Goal: Find specific page/section: Find specific page/section

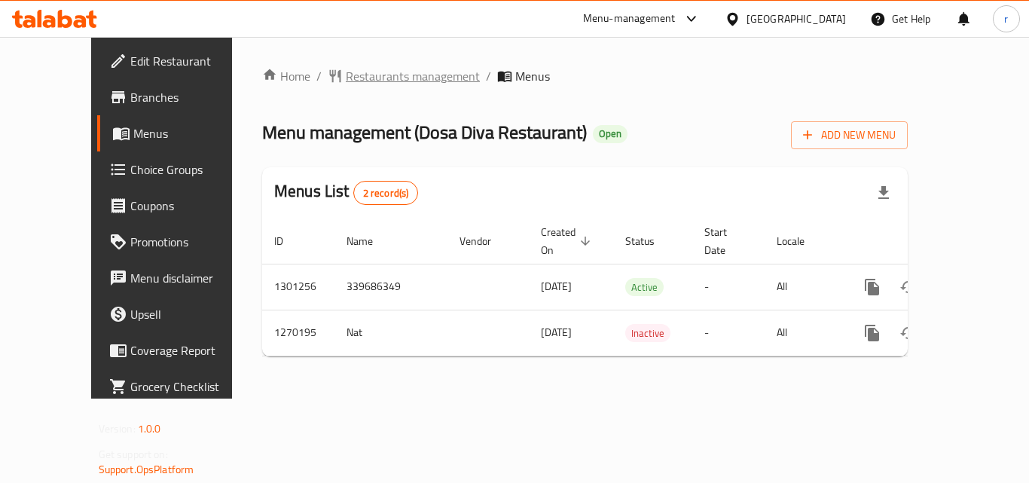
click at [346, 85] on span "Restaurants management" at bounding box center [413, 76] width 134 height 18
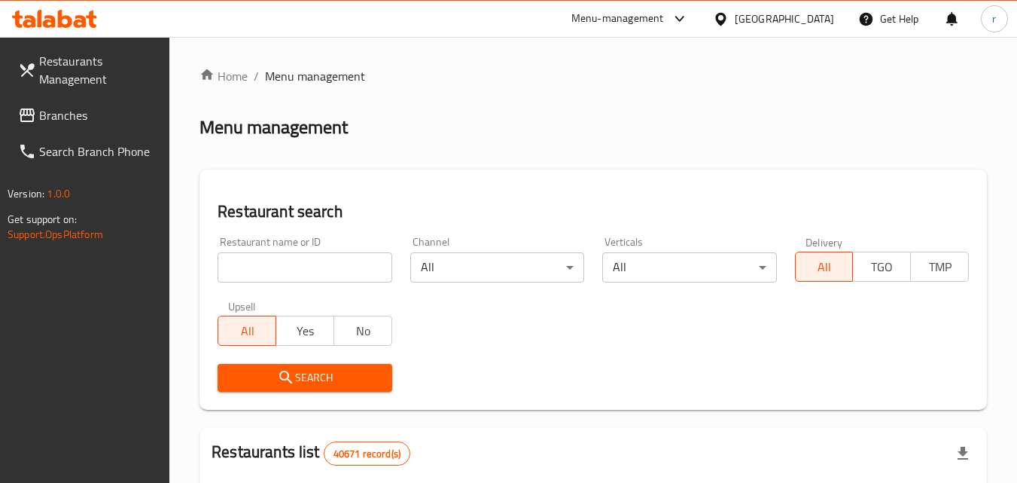
click at [341, 267] on div at bounding box center [508, 241] width 1017 height 483
click at [341, 261] on input "search" at bounding box center [305, 267] width 174 height 30
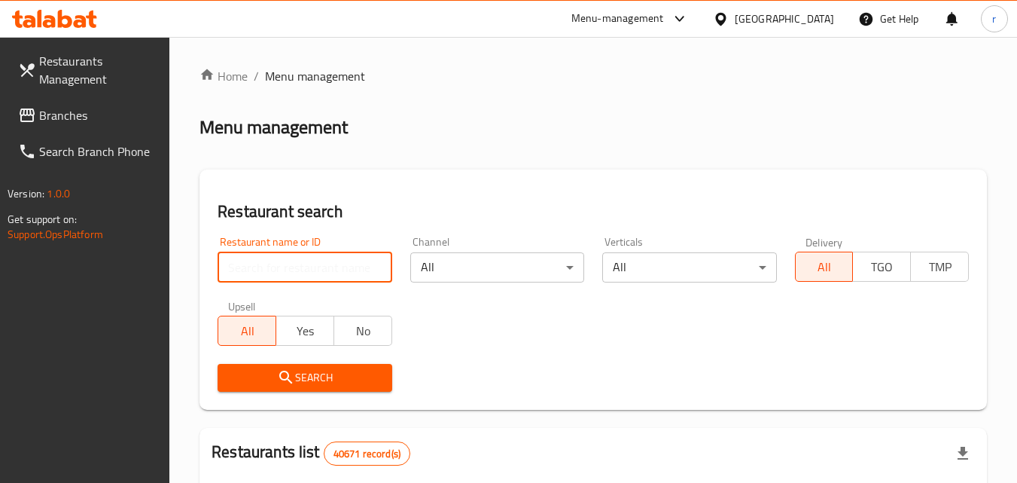
paste input "689057"
type input "689057"
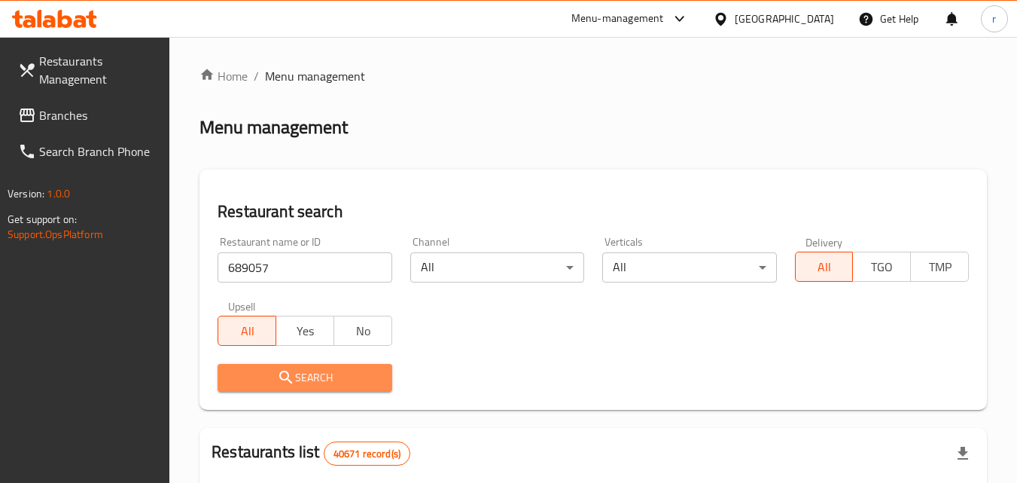
click at [270, 371] on span "Search" at bounding box center [305, 377] width 150 height 19
click at [270, 371] on div at bounding box center [508, 241] width 1017 height 483
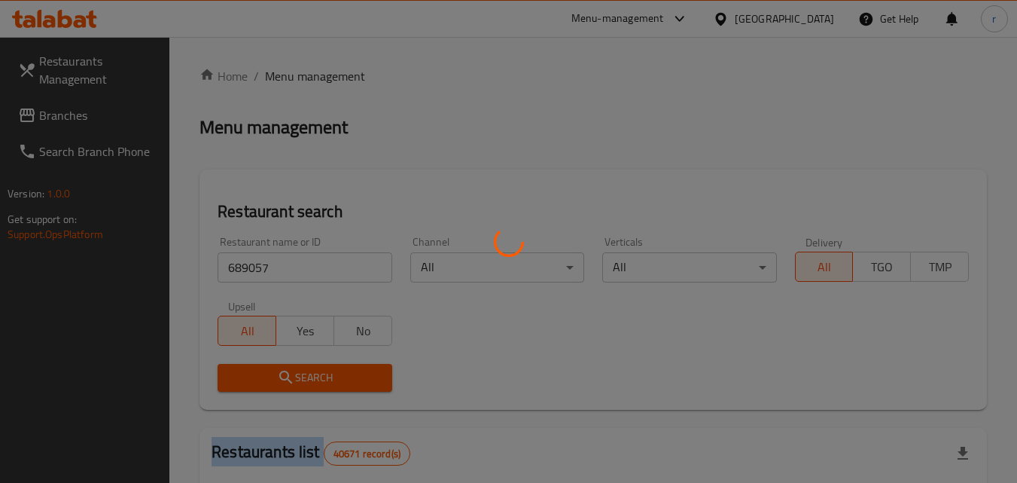
click at [270, 371] on div at bounding box center [508, 241] width 1017 height 483
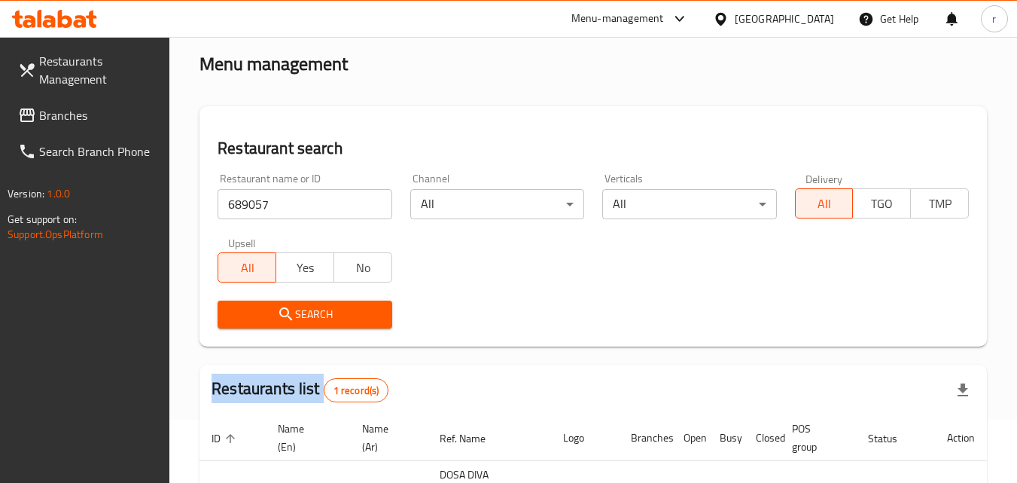
scroll to position [57, 0]
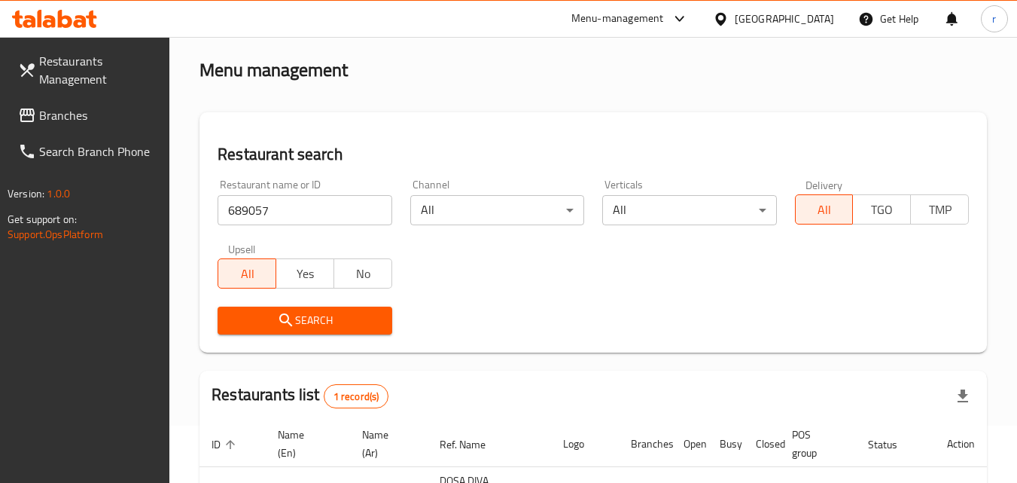
click at [786, 29] on div "[GEOGRAPHIC_DATA]" at bounding box center [773, 19] width 145 height 36
click at [778, 25] on div "[GEOGRAPHIC_DATA]" at bounding box center [784, 19] width 99 height 17
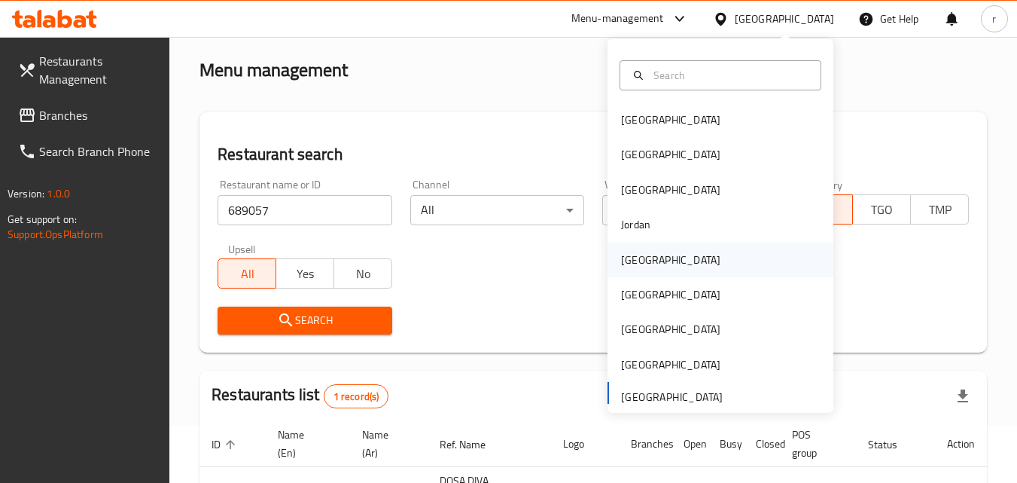
click at [633, 258] on div "Kuwait" at bounding box center [670, 260] width 99 height 17
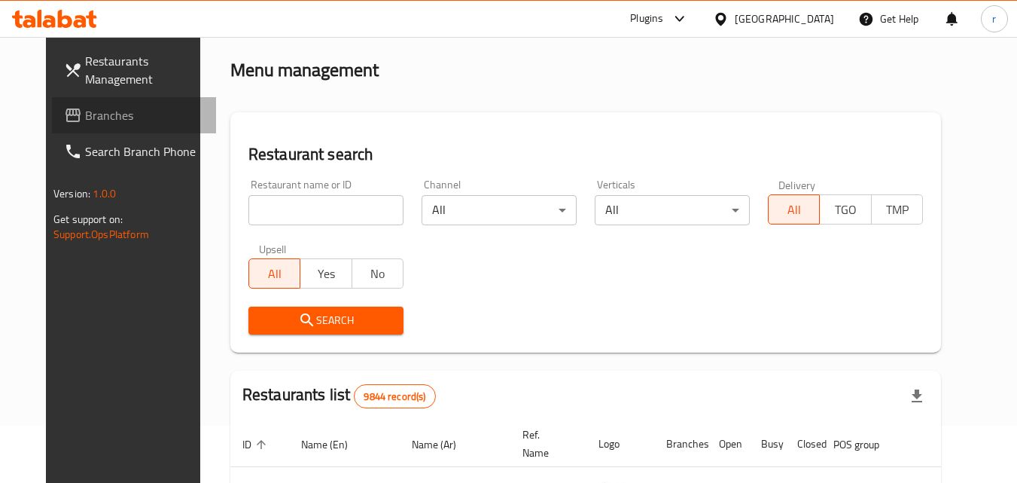
click at [85, 120] on span "Branches" at bounding box center [144, 115] width 119 height 18
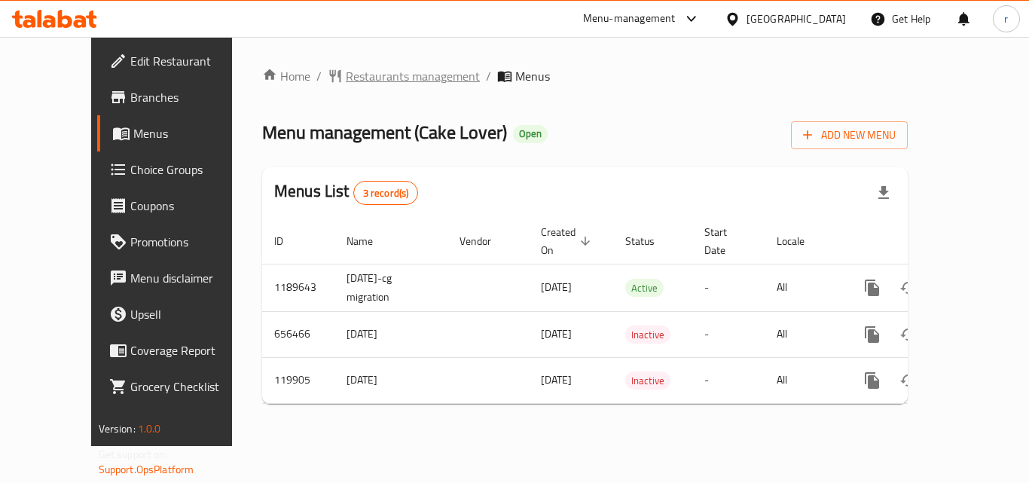
click at [346, 71] on span "Restaurants management" at bounding box center [413, 76] width 134 height 18
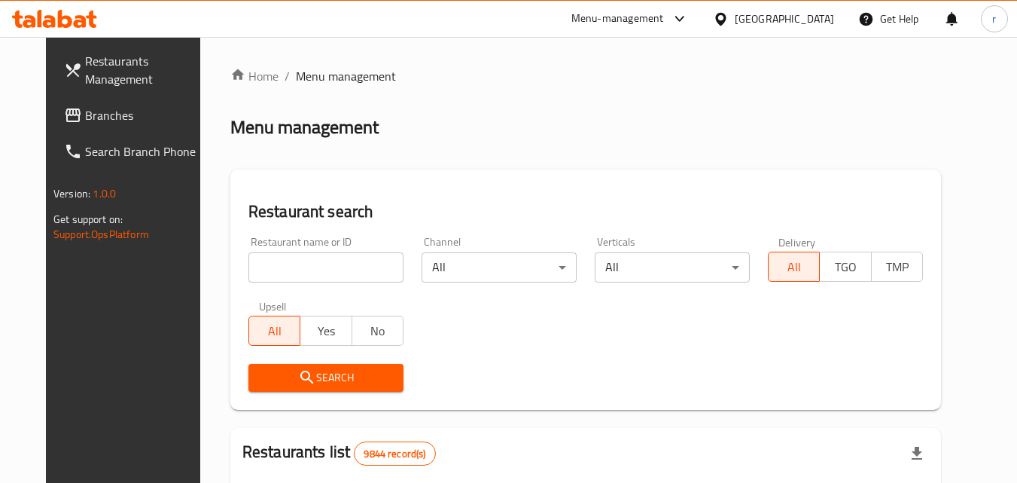
click at [337, 263] on input "search" at bounding box center [326, 267] width 155 height 30
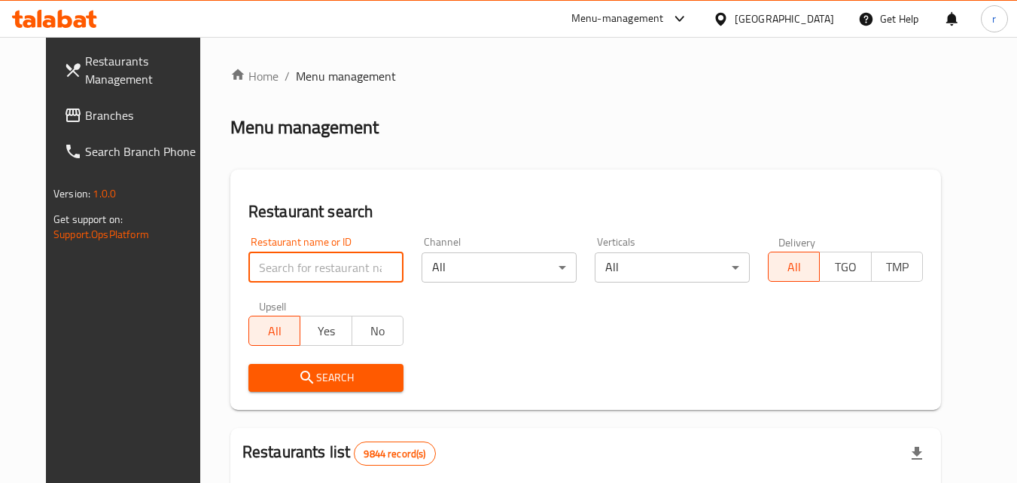
paste input "606626"
type input "606626"
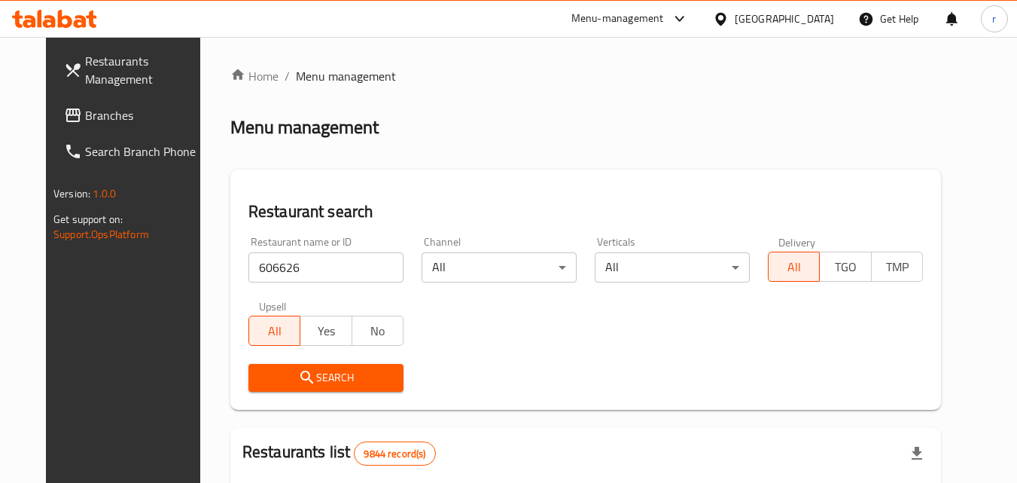
click at [298, 377] on icon "submit" at bounding box center [307, 377] width 18 height 18
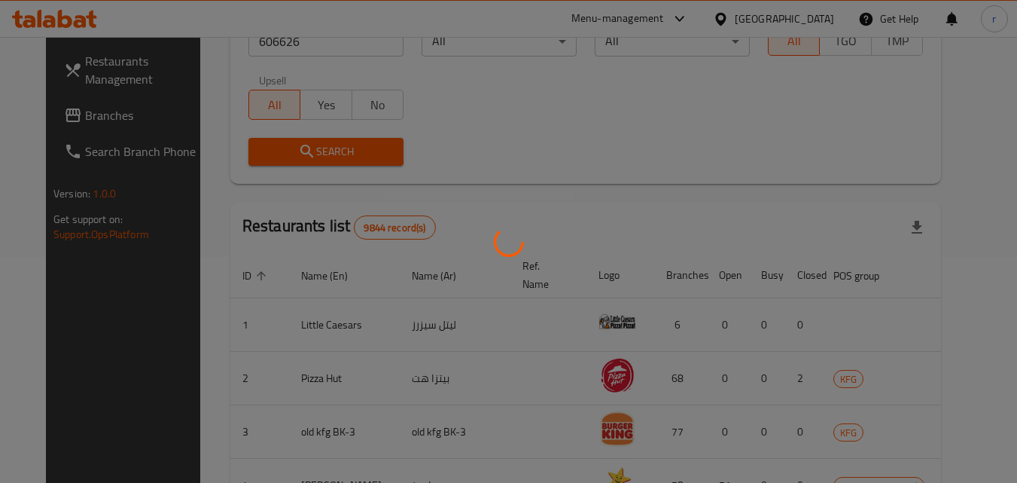
scroll to position [176, 0]
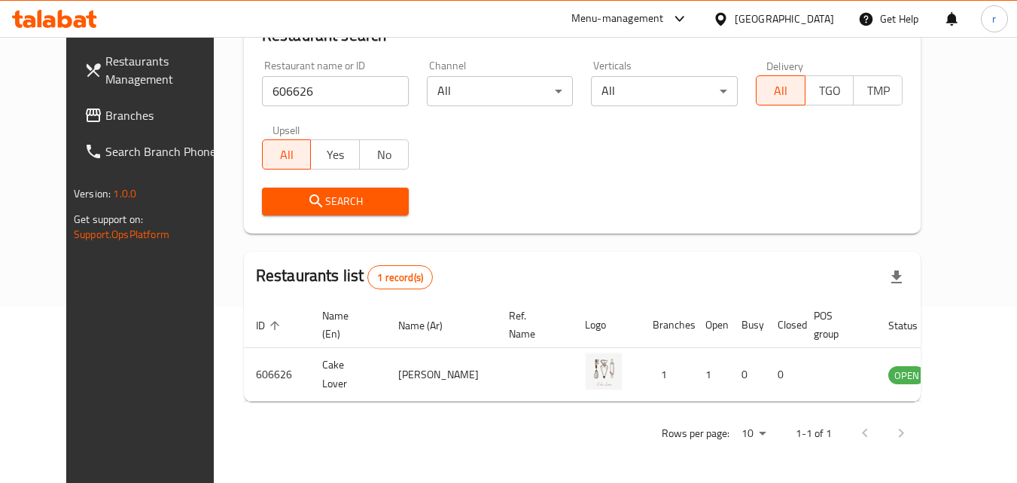
click at [804, 19] on div "Kuwait" at bounding box center [784, 19] width 99 height 17
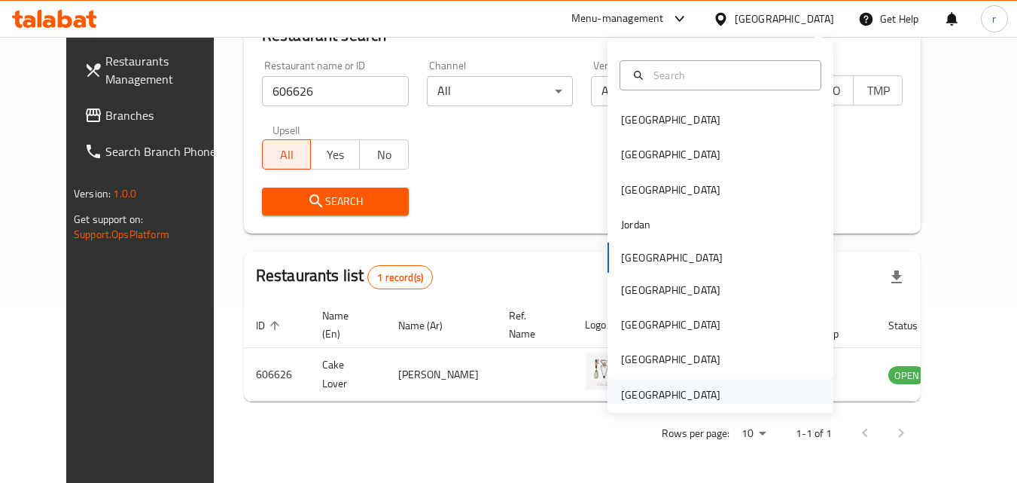
click at [676, 389] on div "[GEOGRAPHIC_DATA]" at bounding box center [670, 394] width 99 height 17
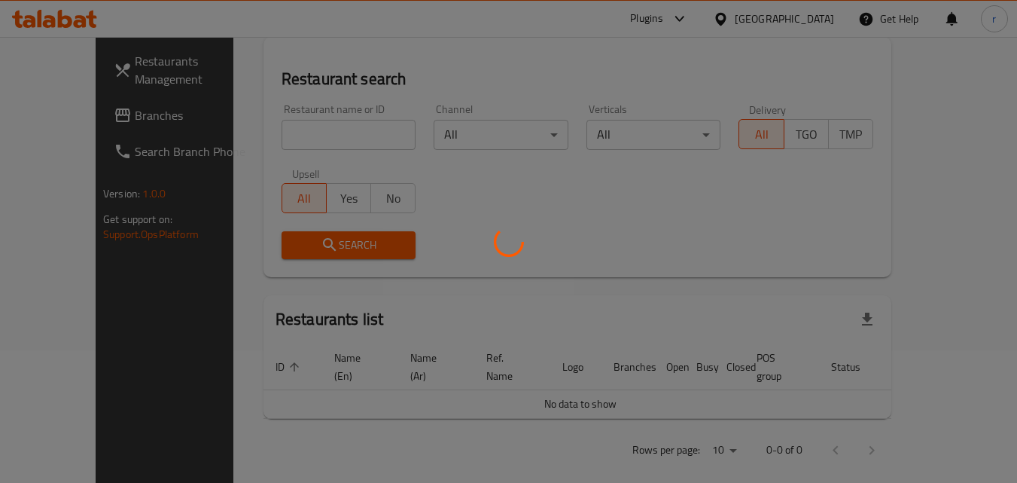
scroll to position [176, 0]
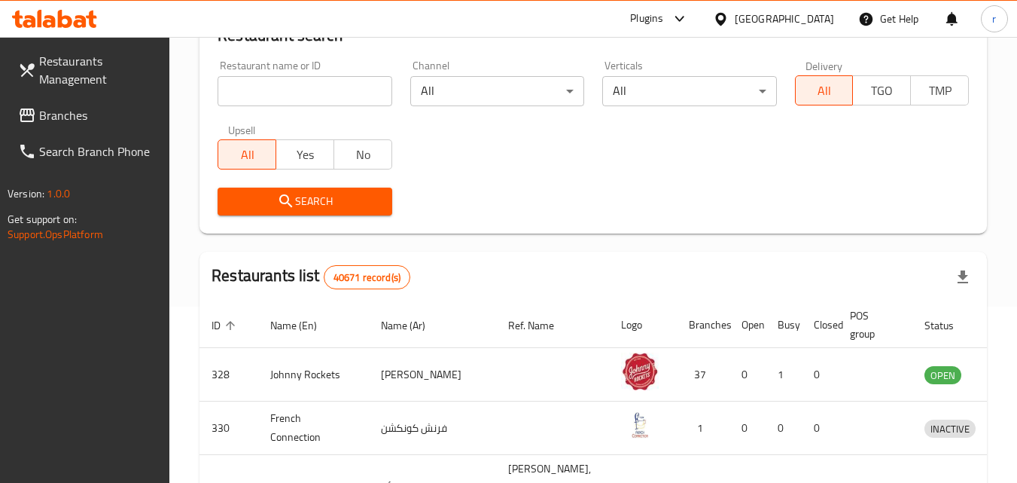
click at [100, 114] on span "Branches" at bounding box center [98, 115] width 119 height 18
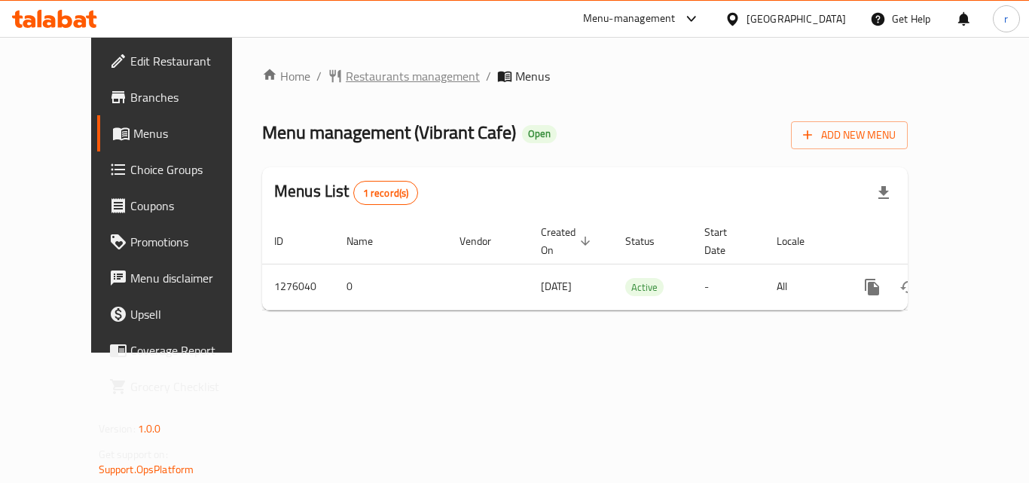
click at [346, 85] on span "Restaurants management" at bounding box center [413, 76] width 134 height 18
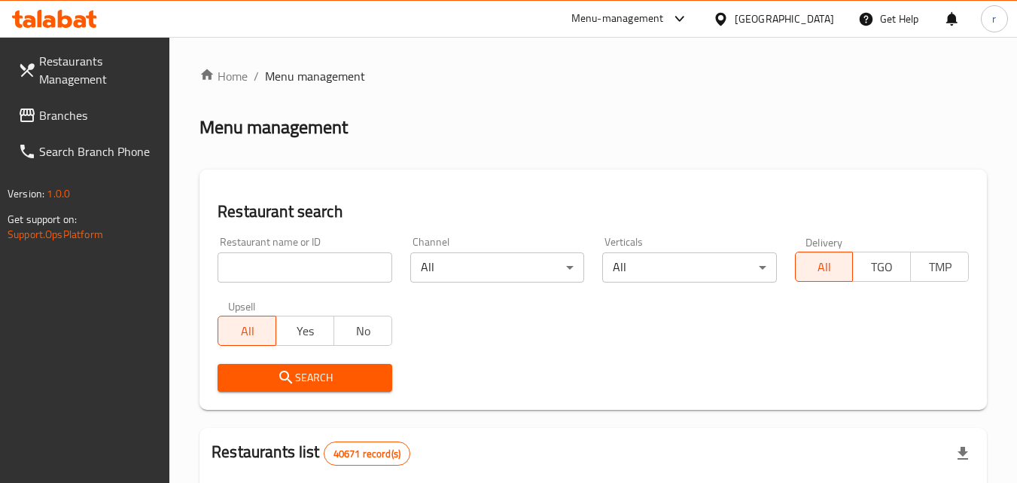
click at [334, 256] on input "search" at bounding box center [305, 267] width 174 height 30
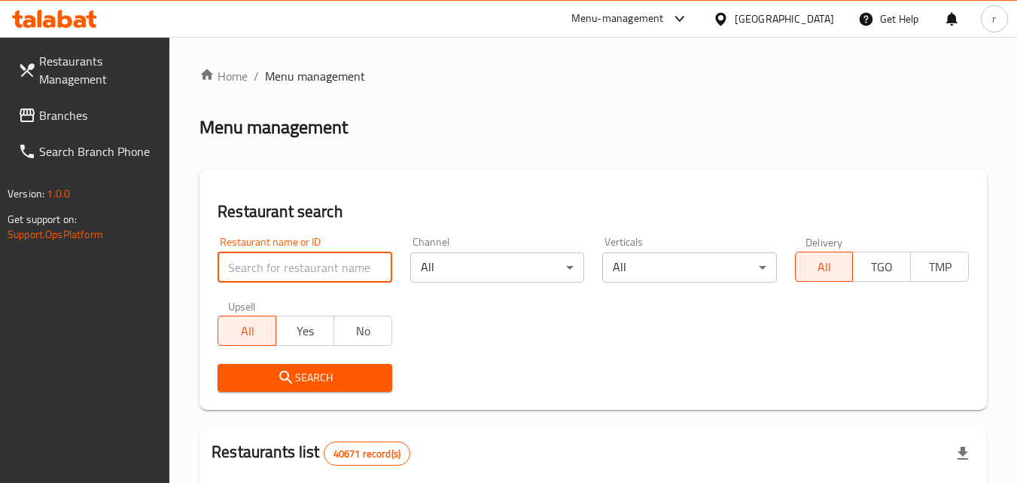
paste input "691771"
type input "691771"
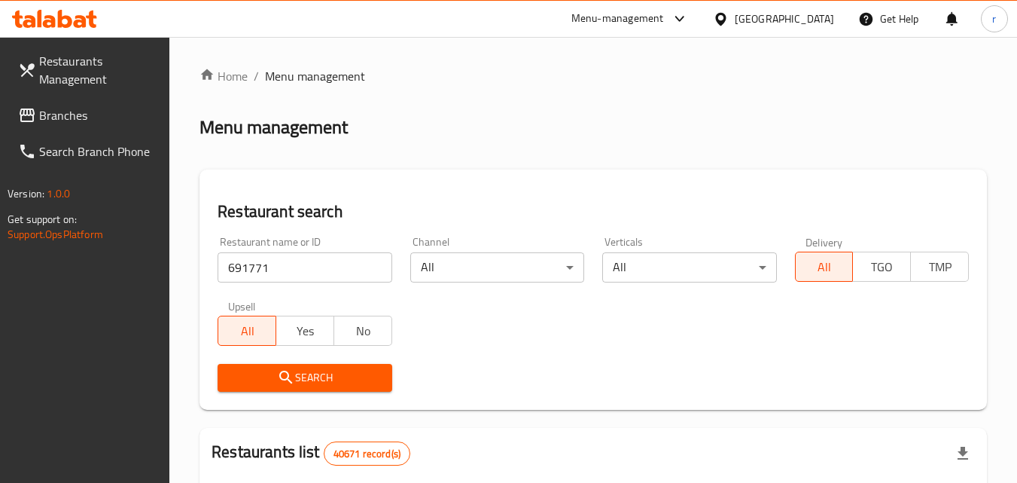
click at [271, 370] on span "Search" at bounding box center [305, 377] width 150 height 19
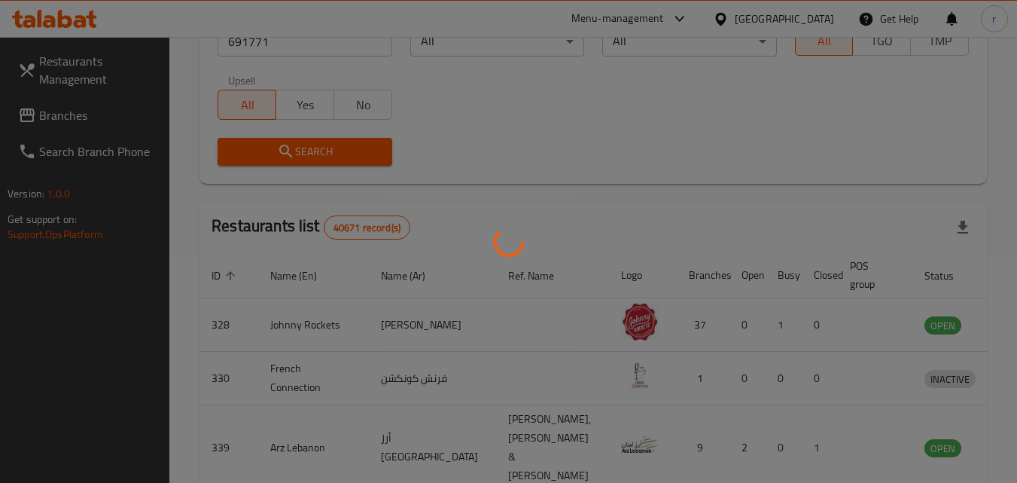
scroll to position [176, 0]
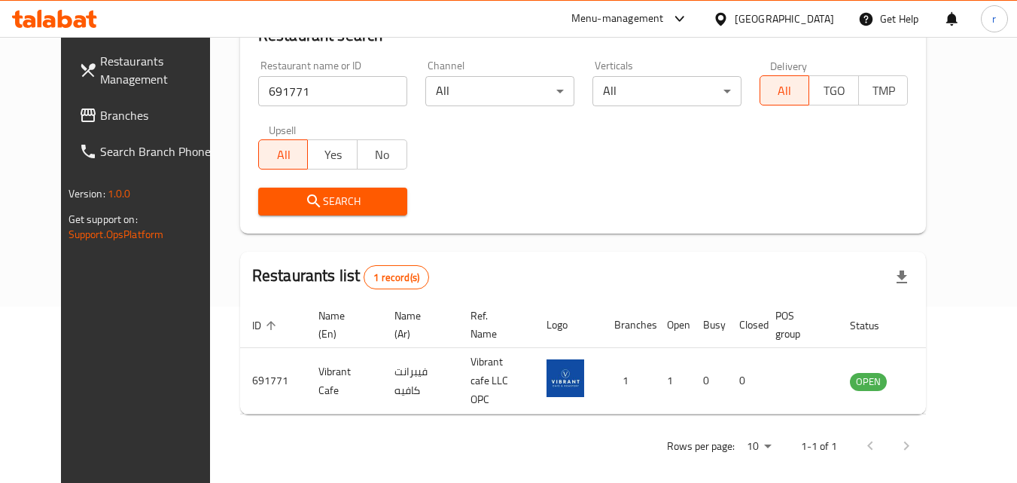
click at [100, 117] on span "Branches" at bounding box center [159, 115] width 119 height 18
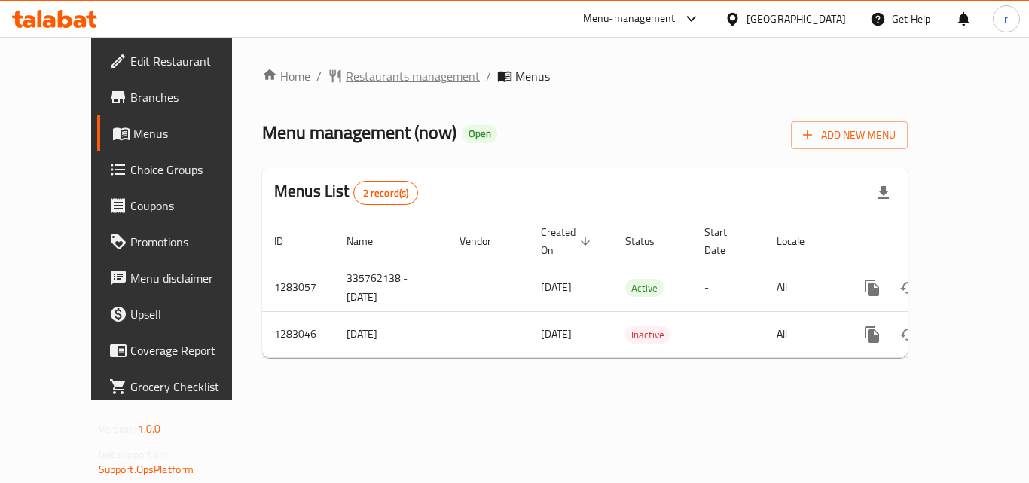
click at [364, 76] on span "Restaurants management" at bounding box center [413, 76] width 134 height 18
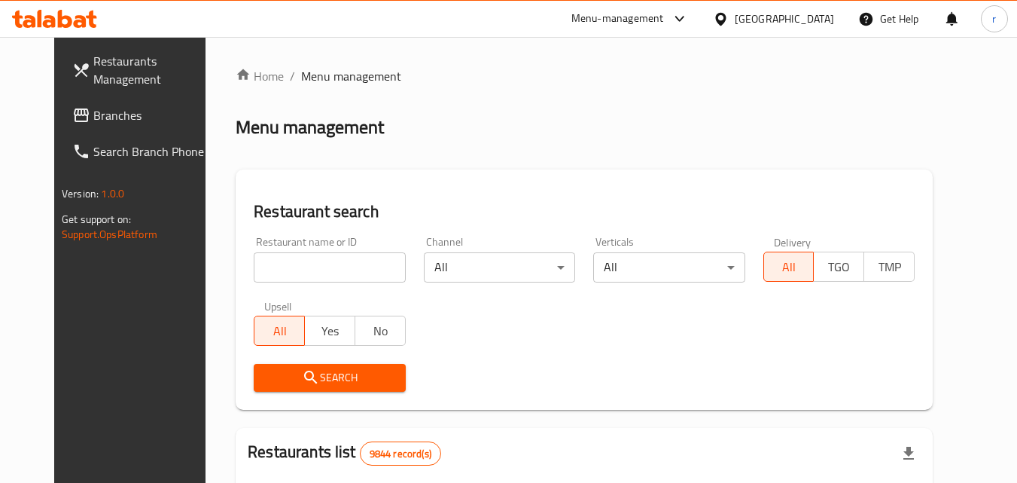
click at [345, 261] on div "Home / Menu management Menu management Restaurant search Restaurant name or ID …" at bounding box center [584, 466] width 697 height 798
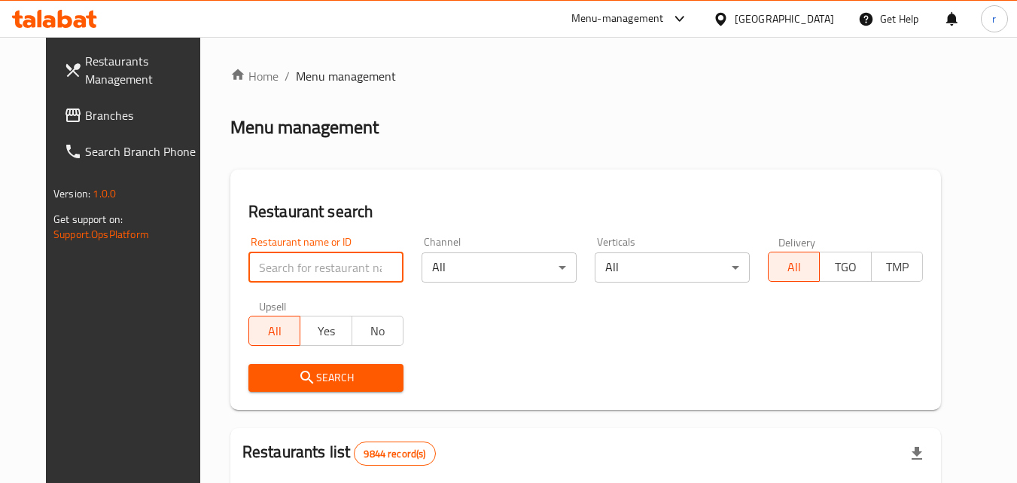
click at [345, 261] on input "search" at bounding box center [326, 267] width 155 height 30
paste input "695055"
type input "695055"
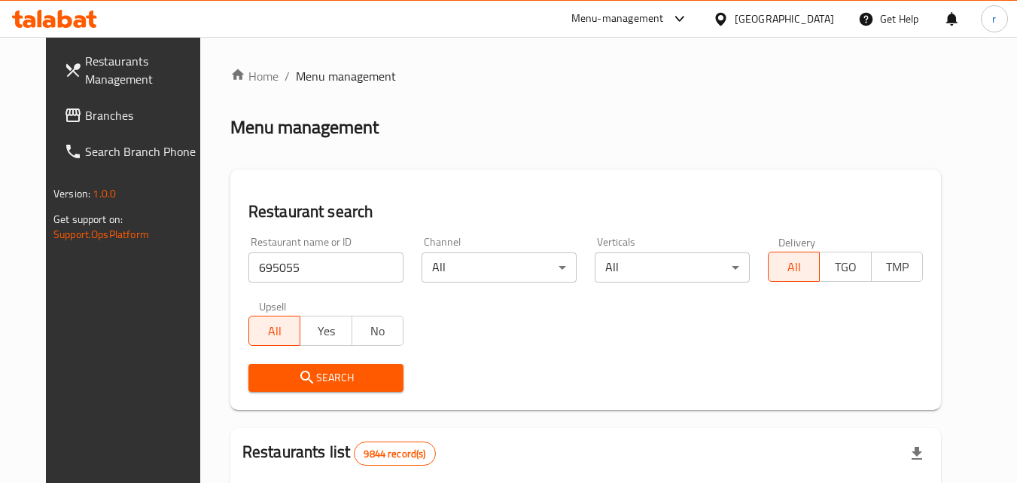
click at [261, 377] on span "Search" at bounding box center [326, 377] width 131 height 19
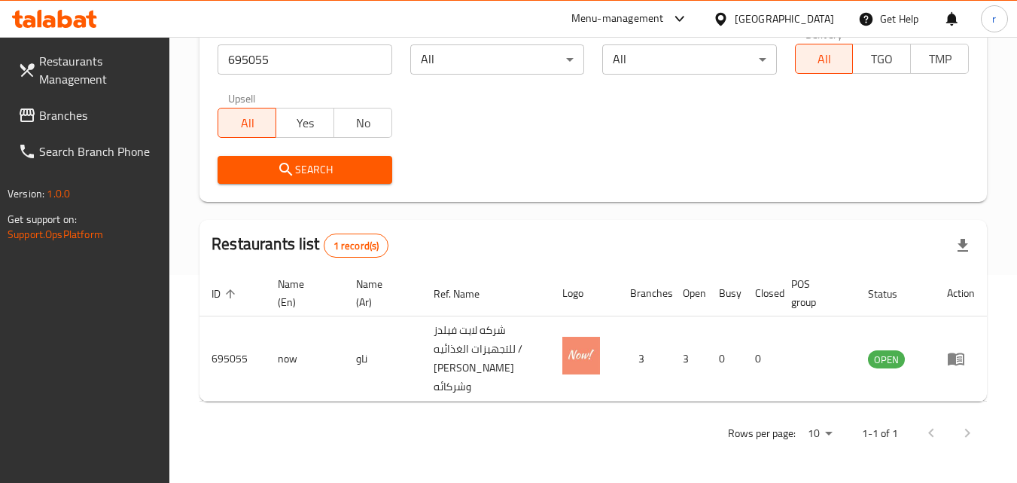
scroll to position [133, 0]
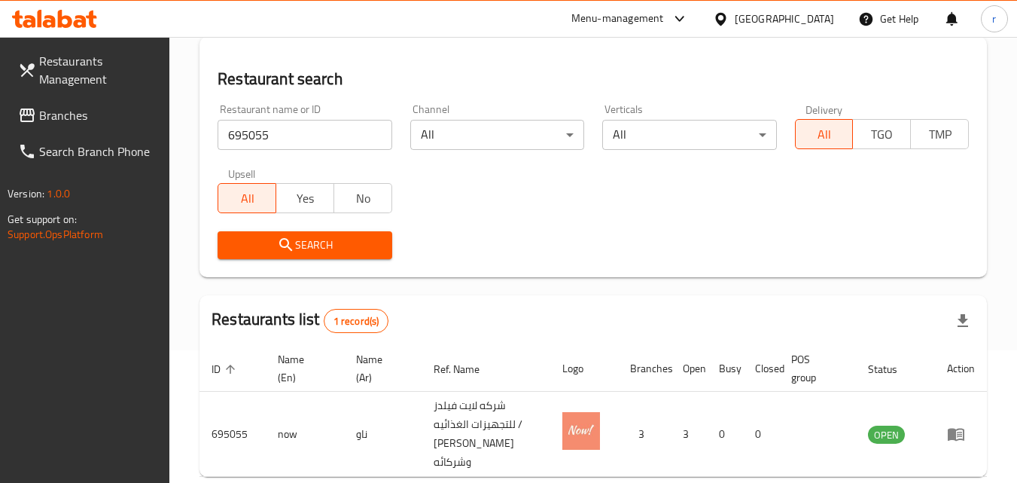
click at [817, 17] on div "Kuwait" at bounding box center [784, 19] width 99 height 17
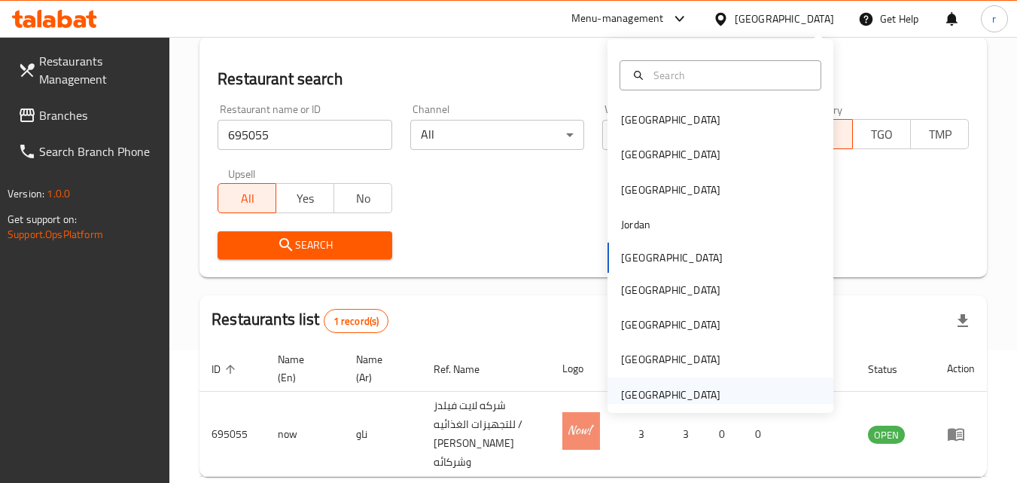
click at [690, 393] on div "[GEOGRAPHIC_DATA]" at bounding box center [670, 394] width 99 height 17
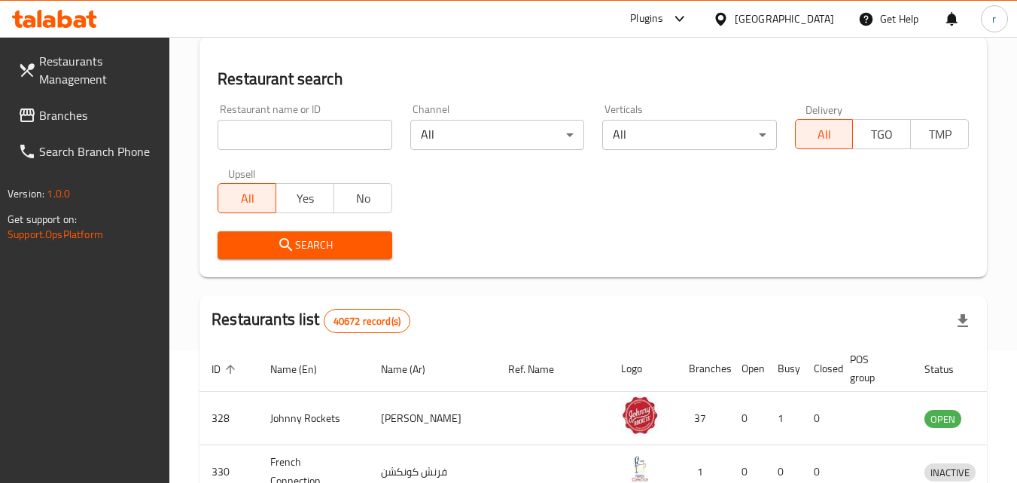
click at [64, 112] on span "Branches" at bounding box center [98, 115] width 119 height 18
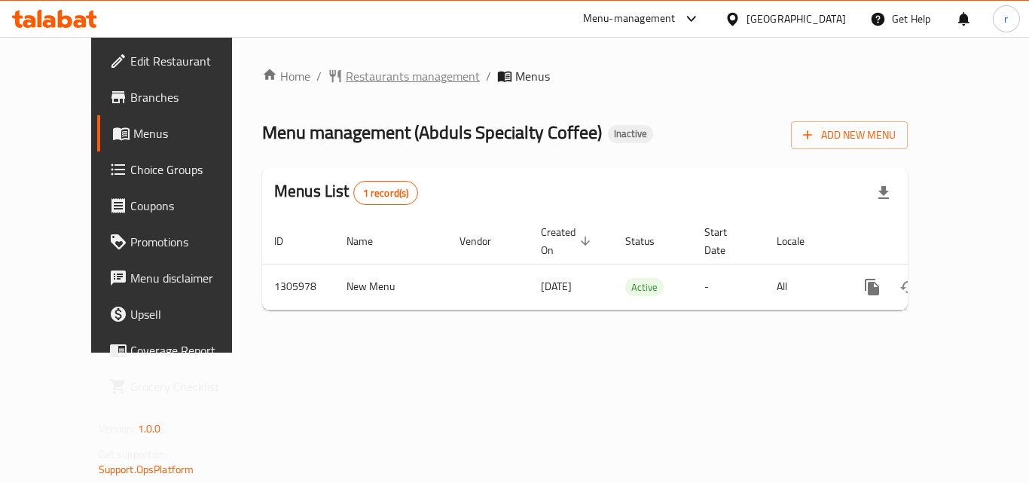
click at [358, 75] on span "Restaurants management" at bounding box center [413, 76] width 134 height 18
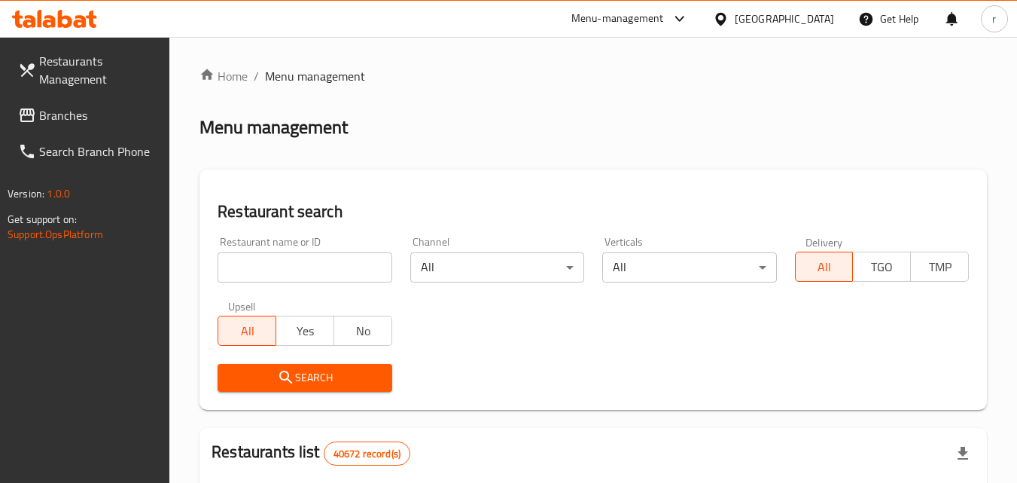
click at [306, 261] on input "search" at bounding box center [305, 267] width 174 height 30
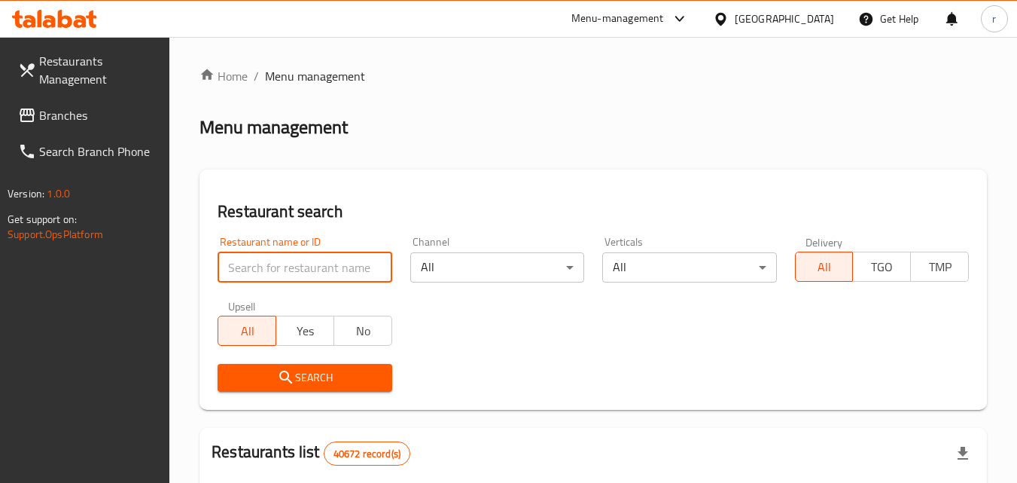
paste input "703926"
type input "703926"
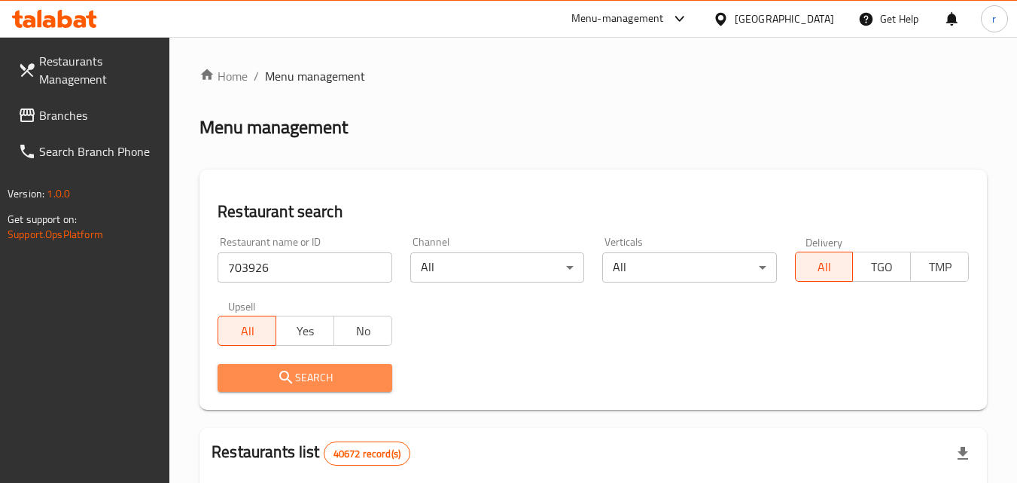
click at [279, 369] on icon "submit" at bounding box center [286, 377] width 18 height 18
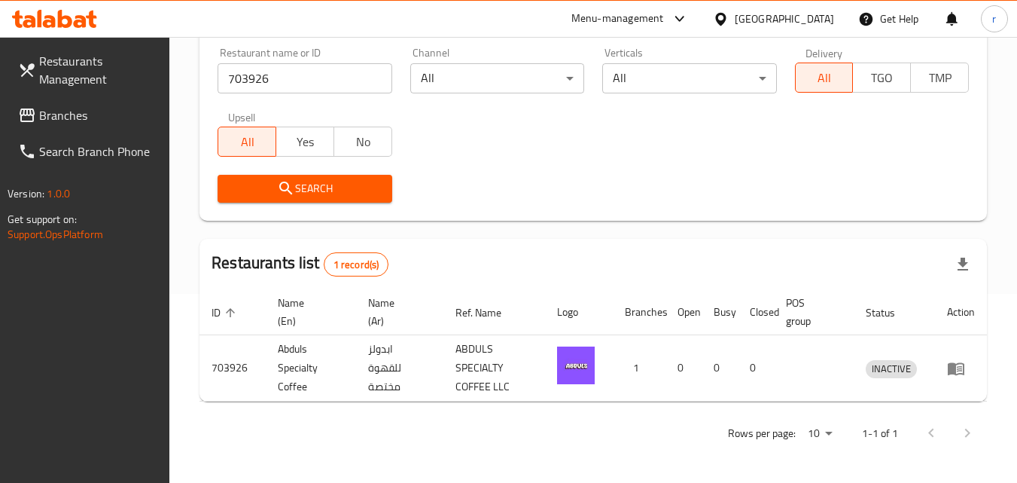
scroll to position [189, 0]
